Goal: Information Seeking & Learning: Learn about a topic

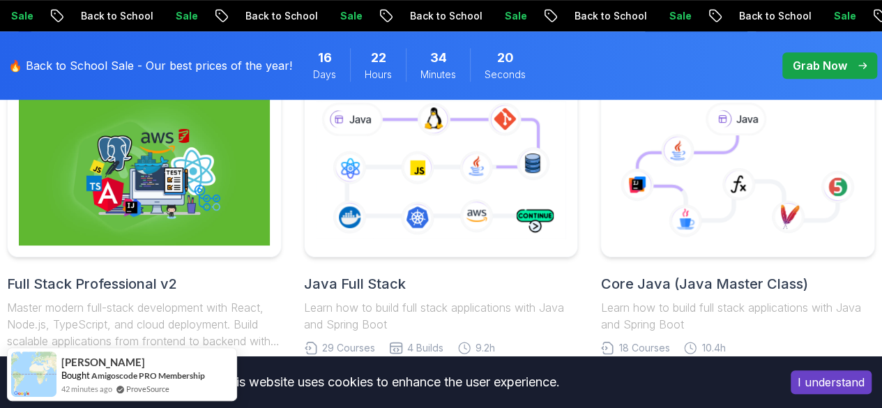
scroll to position [349, 0]
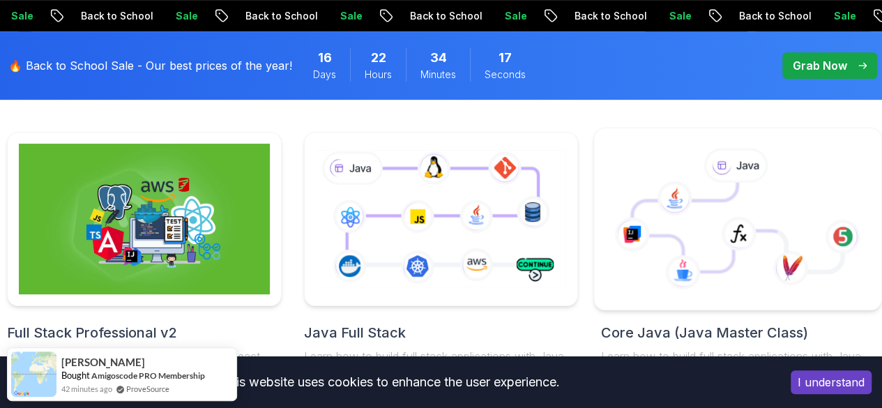
click at [724, 231] on icon at bounding box center [740, 233] width 36 height 35
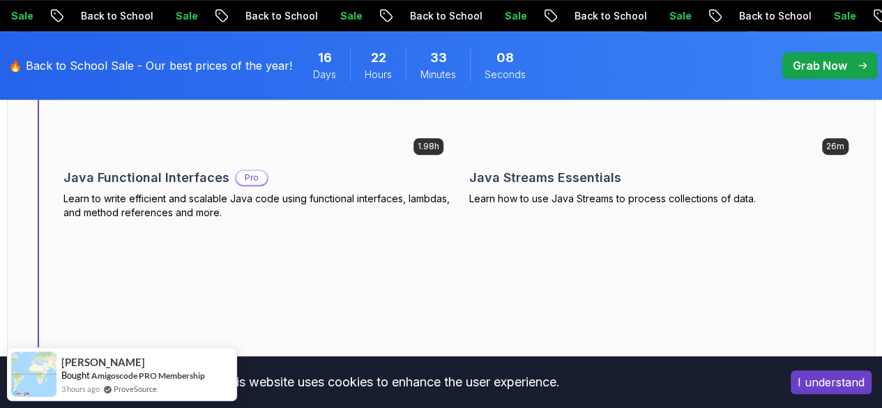
scroll to position [5720, 0]
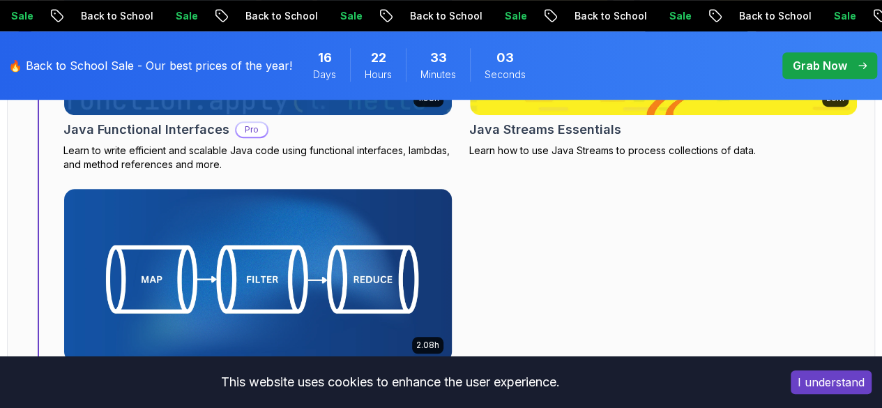
click at [384, 222] on img at bounding box center [257, 275] width 407 height 181
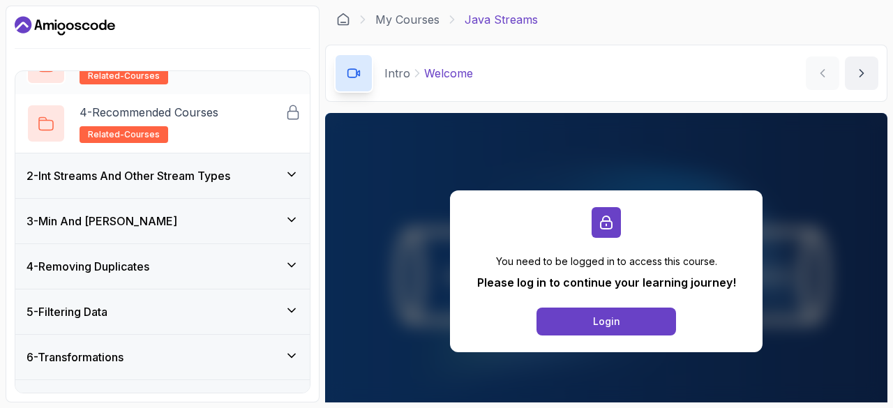
scroll to position [209, 0]
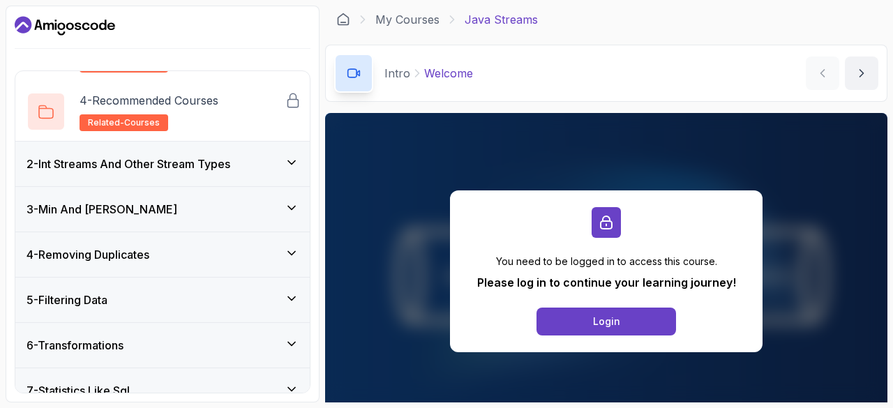
click at [57, 27] on icon "Dashboard" at bounding box center [65, 26] width 100 height 22
